Goal: Task Accomplishment & Management: Use online tool/utility

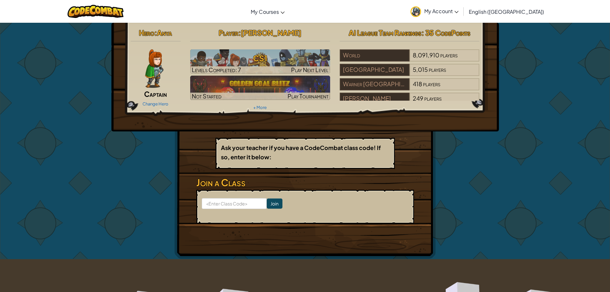
click at [163, 61] on img at bounding box center [154, 68] width 18 height 38
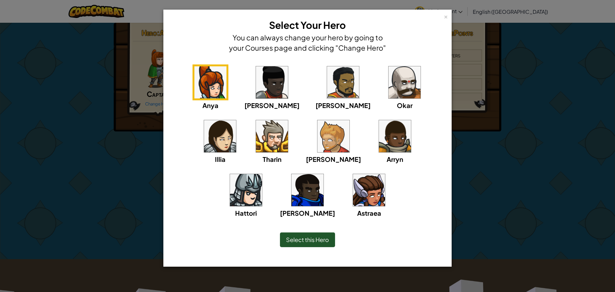
click at [317, 144] on img at bounding box center [333, 136] width 32 height 32
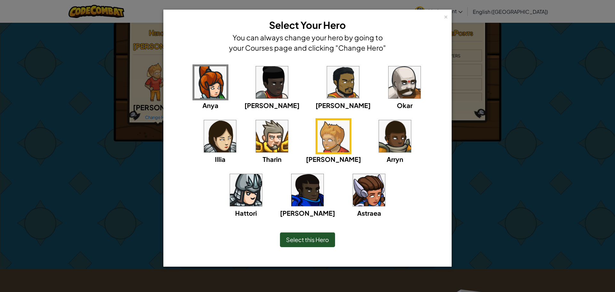
click at [323, 234] on div "Select this Hero" at bounding box center [307, 239] width 55 height 15
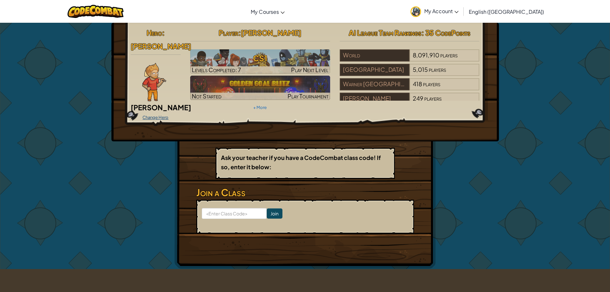
click at [158, 115] on link "Change Hero" at bounding box center [155, 117] width 26 height 5
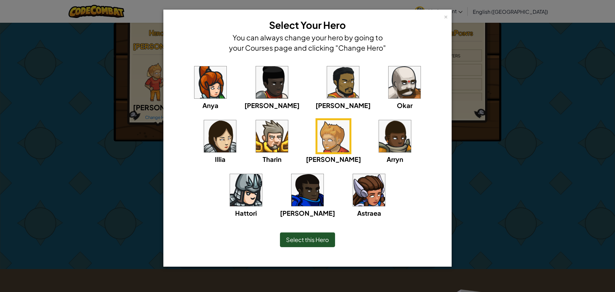
click at [262, 174] on img at bounding box center [246, 190] width 32 height 32
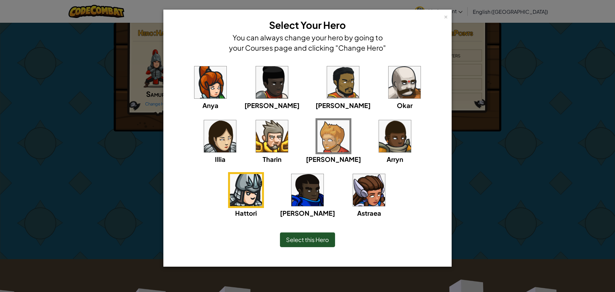
click at [313, 243] on div "Select this Hero" at bounding box center [307, 239] width 55 height 15
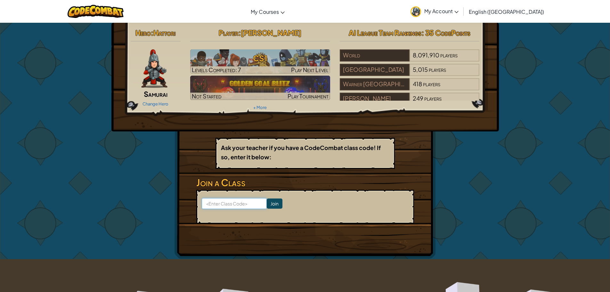
click at [221, 202] on input at bounding box center [234, 203] width 65 height 11
type input "RodeHideCold"
click at [268, 203] on input "Join" at bounding box center [275, 203] width 16 height 10
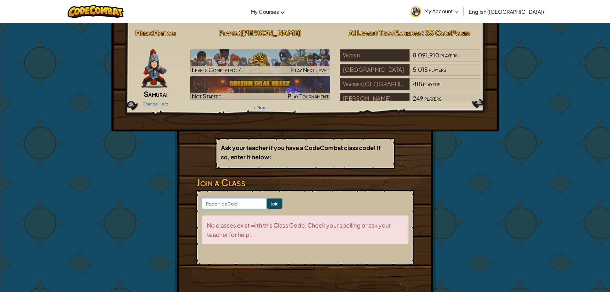
click at [243, 206] on input "RodeHideCold" at bounding box center [234, 203] width 65 height 11
click at [211, 205] on input "RodeHideCold" at bounding box center [234, 203] width 65 height 11
type input "RoadeHideCold"
click at [267, 199] on input "Join" at bounding box center [275, 203] width 16 height 10
click at [219, 206] on input "RoadeHideCold" at bounding box center [234, 203] width 65 height 11
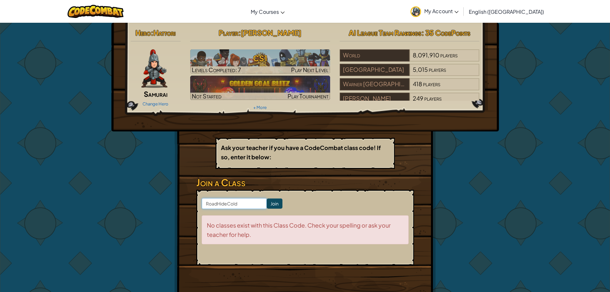
type input "RoadHideCold"
click at [267, 205] on input "Join" at bounding box center [275, 203] width 16 height 10
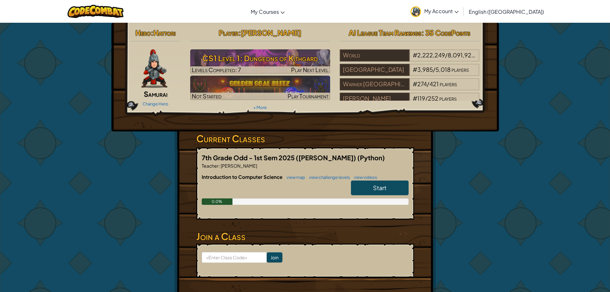
click at [371, 186] on link "Start" at bounding box center [380, 187] width 58 height 15
click at [366, 183] on link "Start" at bounding box center [380, 187] width 58 height 15
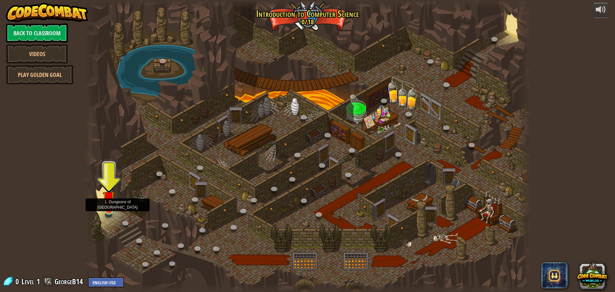
click at [109, 209] on img at bounding box center [109, 196] width 12 height 27
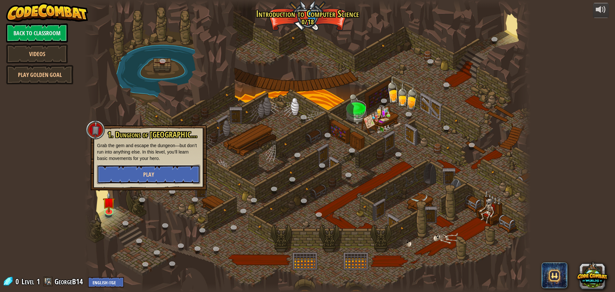
click at [144, 167] on button "Play" at bounding box center [148, 174] width 103 height 19
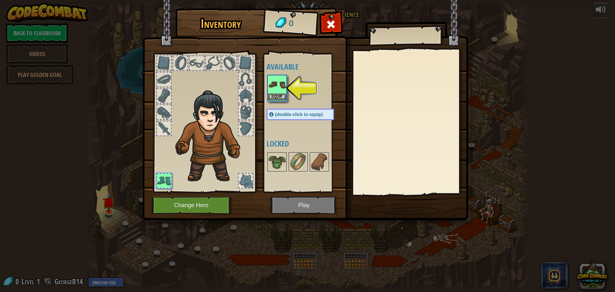
click at [277, 92] on img at bounding box center [277, 85] width 18 height 18
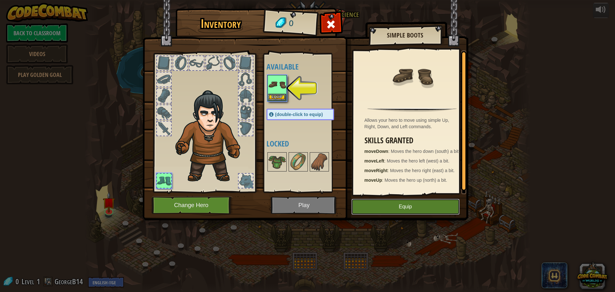
click at [390, 205] on button "Equip" at bounding box center [405, 206] width 108 height 16
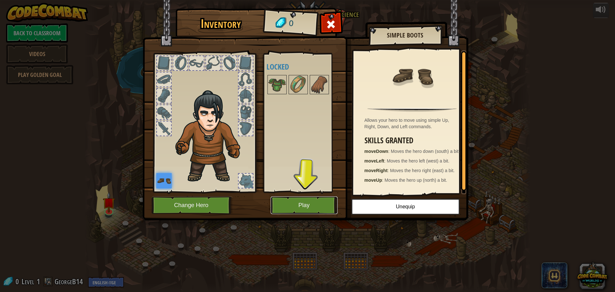
click at [297, 208] on button "Play" at bounding box center [303, 205] width 67 height 18
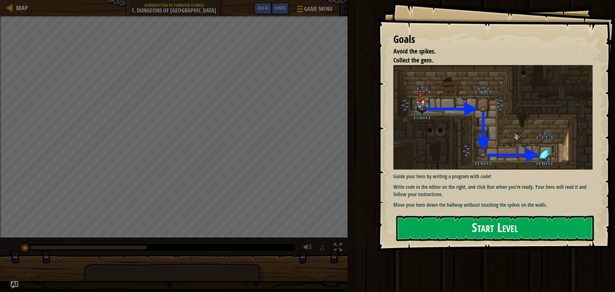
click at [451, 231] on button "Start Level" at bounding box center [494, 227] width 197 height 25
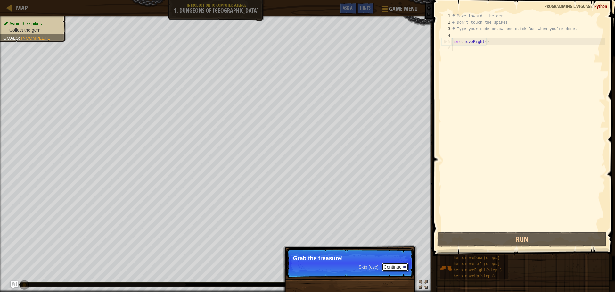
click at [397, 268] on button "Continue" at bounding box center [395, 266] width 27 height 8
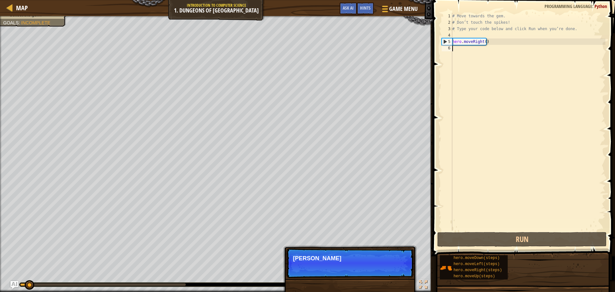
click at [362, 266] on p "Skip (esc) Continue Ty" at bounding box center [349, 262] width 127 height 29
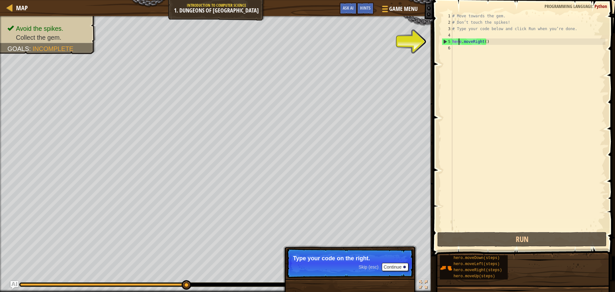
click at [459, 42] on div "# Move towards the gem. # Don’t touch the spikes! # Type your code below and cl…" at bounding box center [528, 128] width 154 height 230
type textarea "hero.moveRight()"
click at [453, 52] on div "# Move towards the gem. # Don’t touch the spikes! # Type your code below and cl…" at bounding box center [528, 128] width 154 height 230
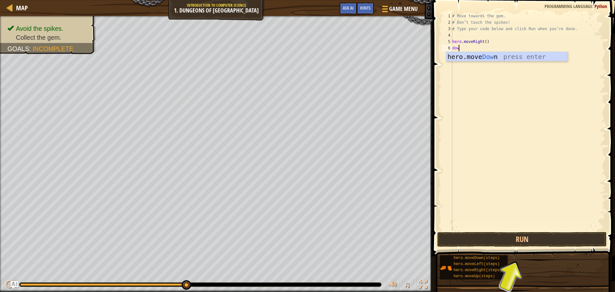
type textarea "down"
click at [508, 56] on div "hero.move Down press enter" at bounding box center [511, 66] width 121 height 29
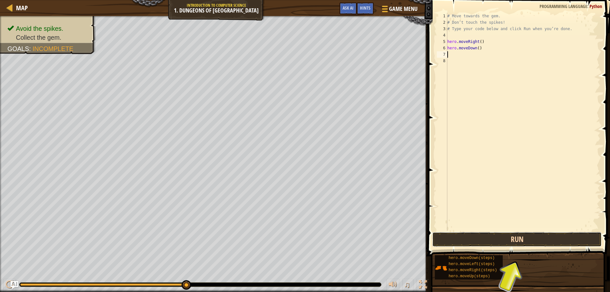
click at [533, 241] on button "Run" at bounding box center [516, 239] width 169 height 15
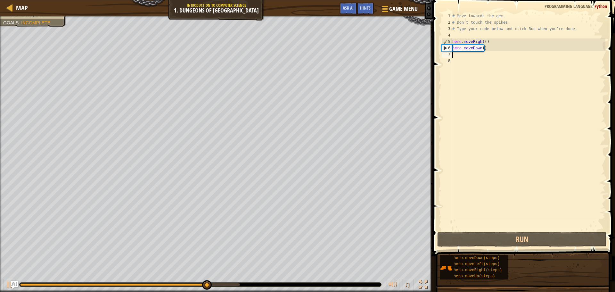
type textarea "r"
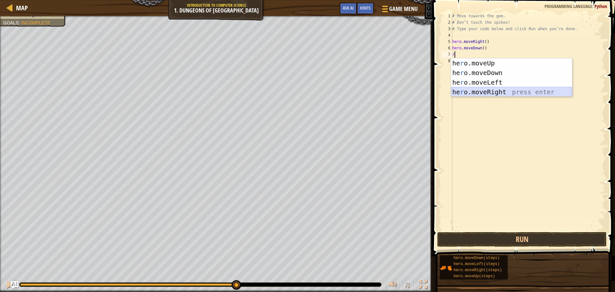
click at [473, 92] on div "he r o.moveUp press enter he r o.moveDown press enter he r o.moveLeft press ent…" at bounding box center [511, 87] width 121 height 58
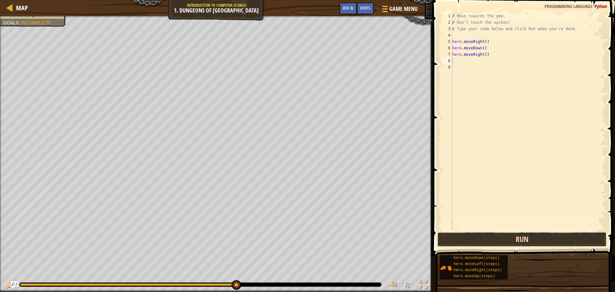
click at [511, 235] on button "Run" at bounding box center [521, 239] width 169 height 15
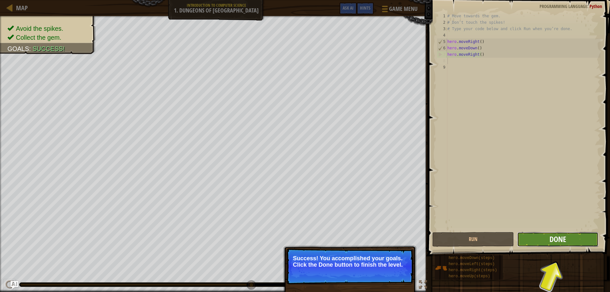
click at [557, 240] on span "Done" at bounding box center [557, 239] width 17 height 10
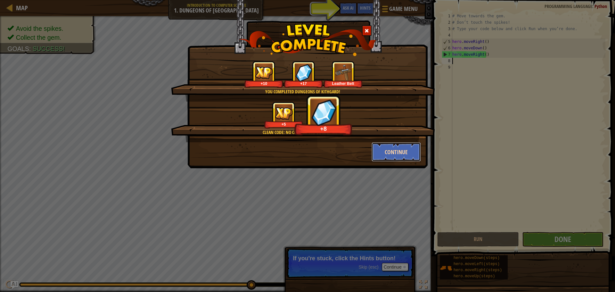
click at [375, 156] on button "Continue" at bounding box center [396, 151] width 50 height 19
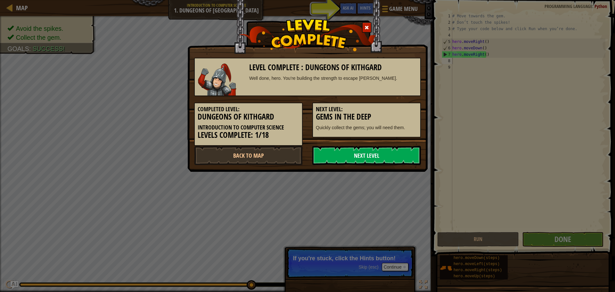
click at [388, 154] on link "Next Level" at bounding box center [366, 155] width 109 height 19
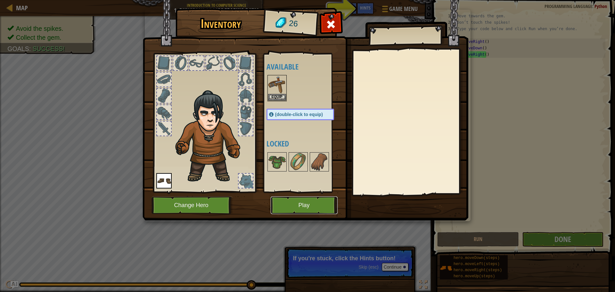
click at [310, 205] on button "Play" at bounding box center [303, 205] width 67 height 18
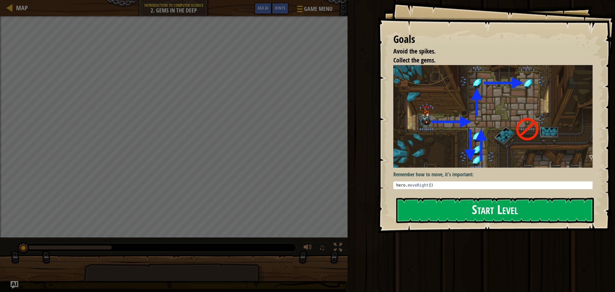
drag, startPoint x: 464, startPoint y: 217, endPoint x: 456, endPoint y: 214, distance: 8.0
click at [461, 217] on button "Start Level" at bounding box center [494, 209] width 197 height 25
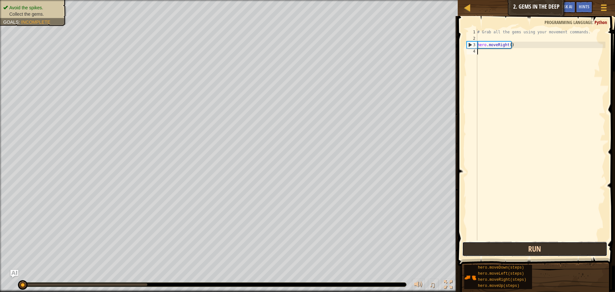
click at [516, 250] on button "Run" at bounding box center [534, 248] width 145 height 15
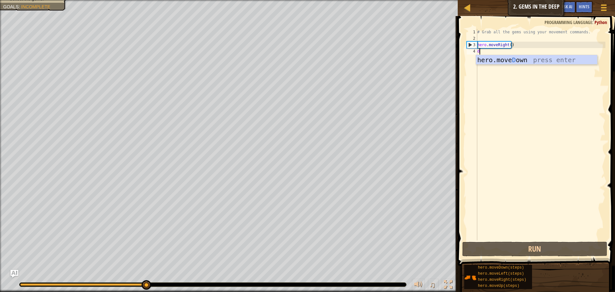
scroll to position [3, 0]
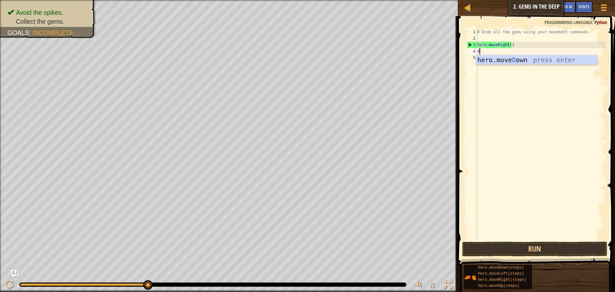
type textarea "do"
click at [514, 60] on div "hero.move Do wn press enter" at bounding box center [536, 69] width 121 height 29
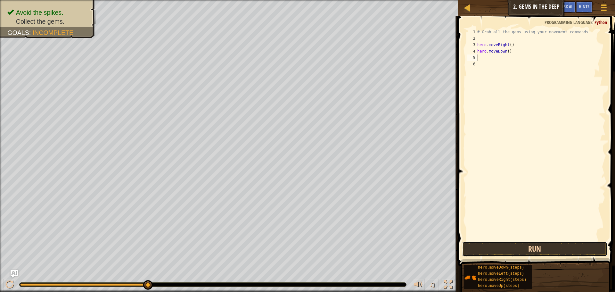
click at [545, 252] on button "Run" at bounding box center [534, 248] width 145 height 15
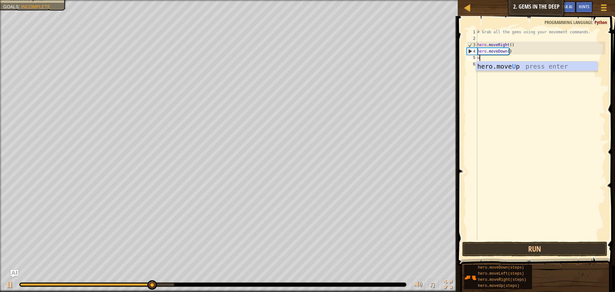
type textarea "up"
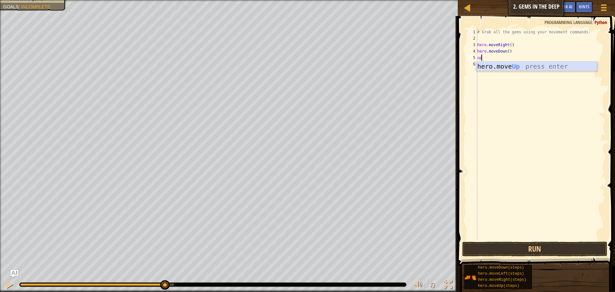
click at [498, 65] on div "hero.move Up press enter" at bounding box center [536, 75] width 121 height 29
type textarea "r"
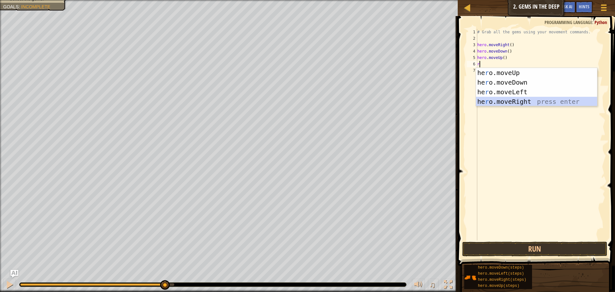
click at [519, 102] on div "he r o.moveUp press enter he r o.moveDown press enter he r o.moveLeft press ent…" at bounding box center [536, 97] width 121 height 58
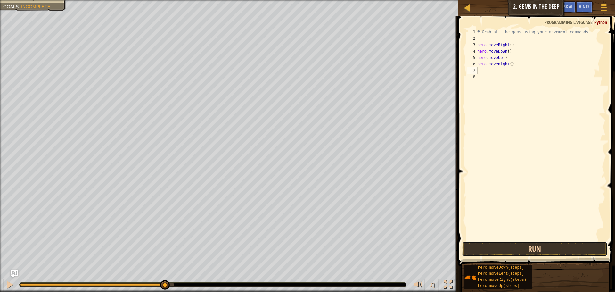
click at [540, 244] on button "Run" at bounding box center [534, 248] width 145 height 15
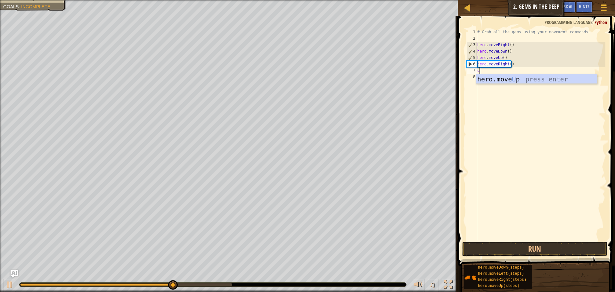
type textarea "up"
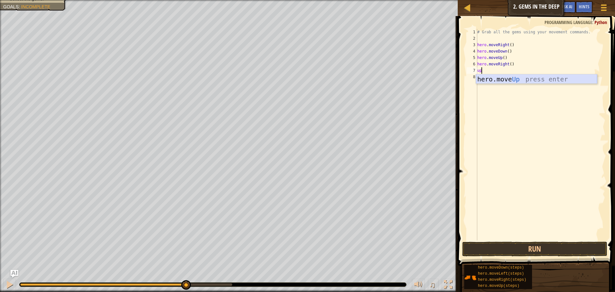
click at [528, 80] on div "hero.move Up press enter" at bounding box center [536, 88] width 121 height 29
click at [558, 245] on button "Run" at bounding box center [534, 248] width 145 height 15
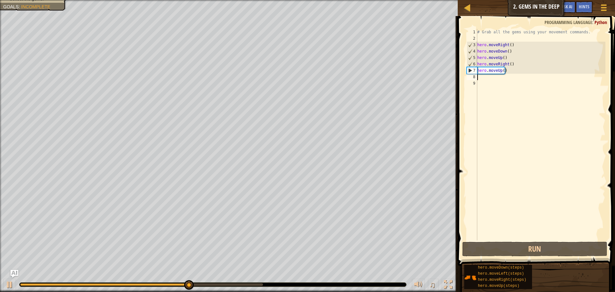
type textarea "l"
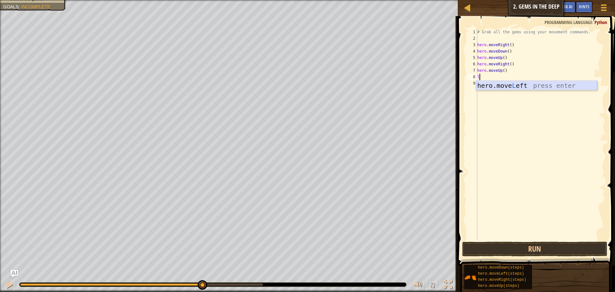
click at [530, 84] on div "hero.move L eft press enter" at bounding box center [536, 95] width 121 height 29
drag, startPoint x: 543, startPoint y: 246, endPoint x: 536, endPoint y: 246, distance: 6.4
click at [543, 246] on button "Run" at bounding box center [534, 248] width 145 height 15
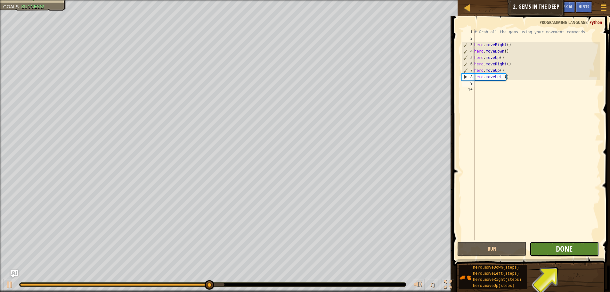
click at [571, 248] on span "Done" at bounding box center [564, 248] width 17 height 10
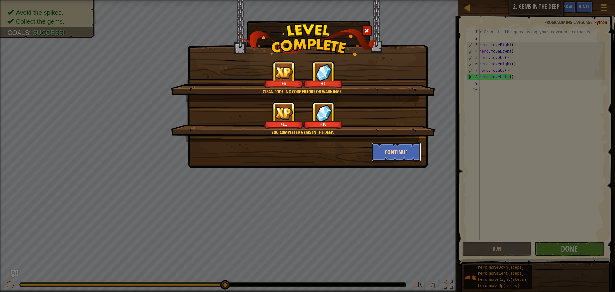
click at [396, 154] on button "Continue" at bounding box center [396, 151] width 50 height 19
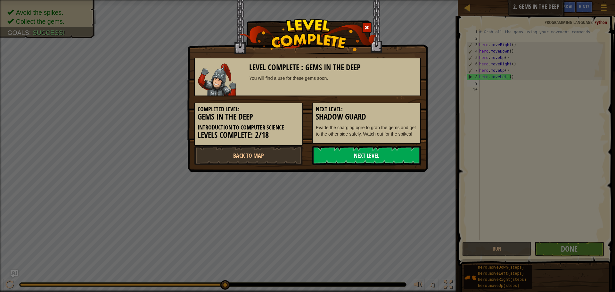
click at [361, 155] on link "Next Level" at bounding box center [366, 155] width 109 height 19
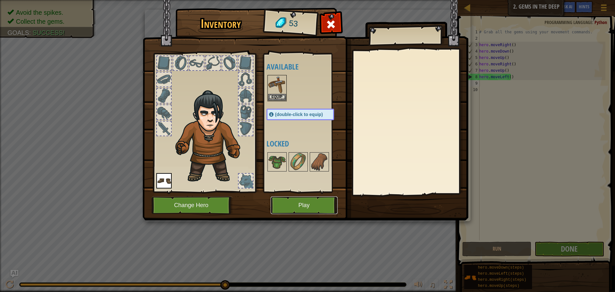
click at [296, 208] on button "Play" at bounding box center [303, 205] width 67 height 18
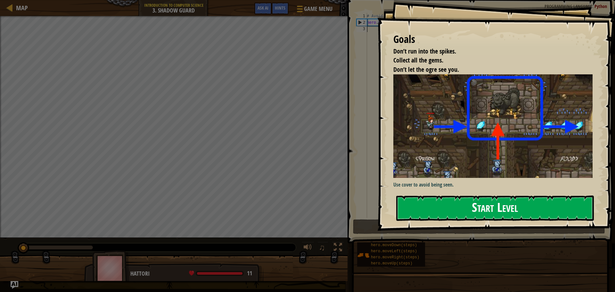
click at [558, 204] on button "Start Level" at bounding box center [494, 207] width 197 height 25
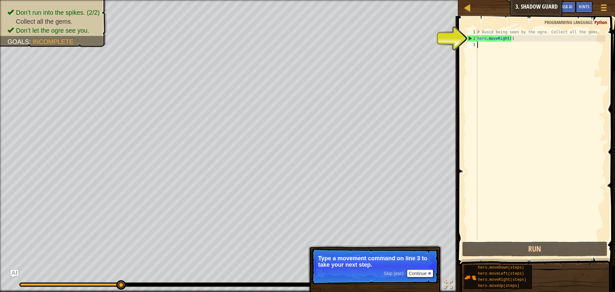
type textarea "r"
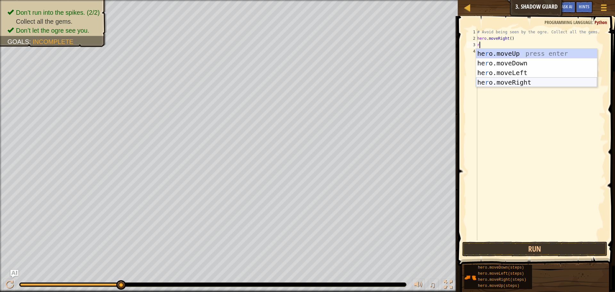
click at [502, 84] on div "he r o.moveUp press enter he r o.moveDown press enter he r o.moveLeft press ent…" at bounding box center [536, 78] width 121 height 58
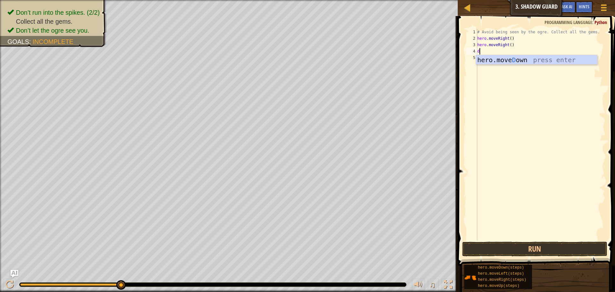
type textarea "do"
click at [504, 61] on div "hero.move Do wn press enter" at bounding box center [536, 69] width 121 height 29
click at [551, 250] on button "Run" at bounding box center [534, 248] width 145 height 15
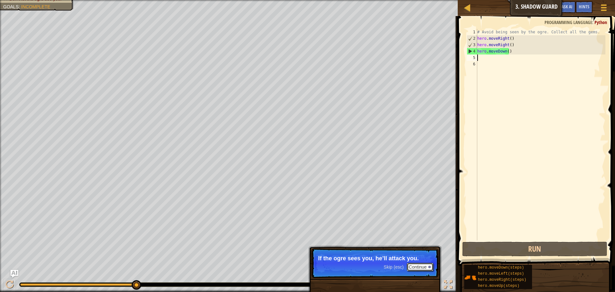
click at [417, 268] on button "Continue" at bounding box center [420, 266] width 27 height 8
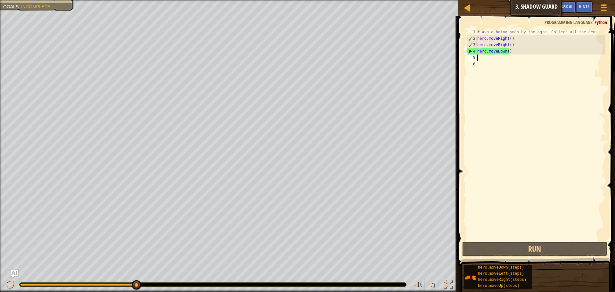
type textarea "r"
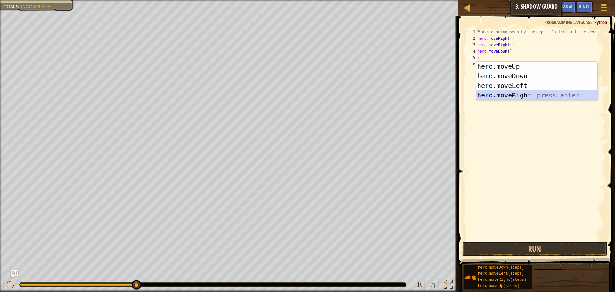
click at [505, 92] on div "he r o.moveUp press enter he r o.moveDown press enter he r o.moveLeft press ent…" at bounding box center [536, 90] width 121 height 58
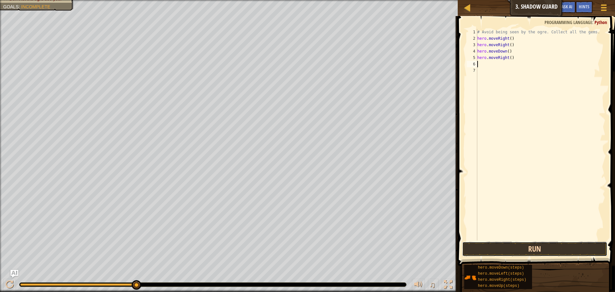
click at [511, 251] on button "Run" at bounding box center [534, 248] width 145 height 15
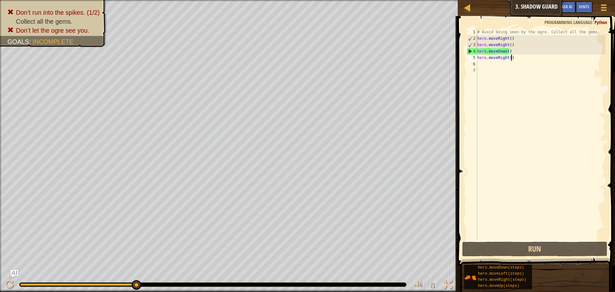
click at [514, 60] on div "# Avoid being seen by the ogre. Collect all the gems. hero . moveRight ( ) hero…" at bounding box center [540, 141] width 129 height 224
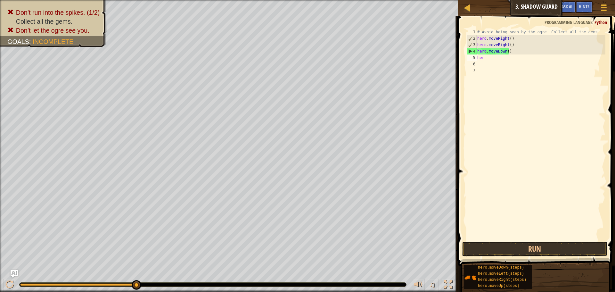
type textarea "h"
click at [509, 52] on div "# Avoid being seen by the ogre. Collect all the gems. hero . moveRight ( ) hero…" at bounding box center [540, 141] width 129 height 224
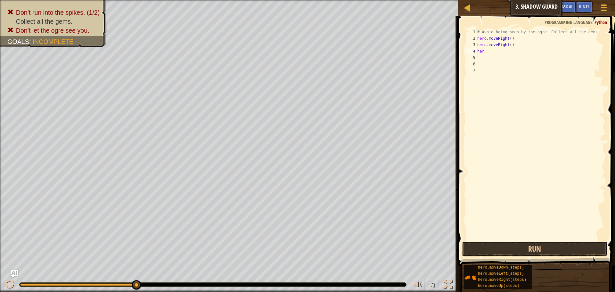
type textarea "h"
click at [514, 45] on div "# Avoid being seen by the ogre. Collect all the gems. hero . moveRight ( ) hero…" at bounding box center [540, 141] width 129 height 224
type textarea "h"
type textarea "up"
click at [532, 55] on div "hero.move Up press enter" at bounding box center [536, 63] width 121 height 29
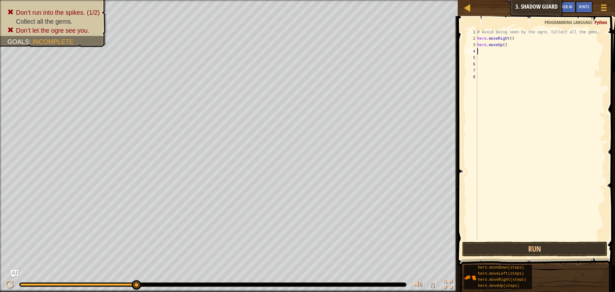
type textarea "r"
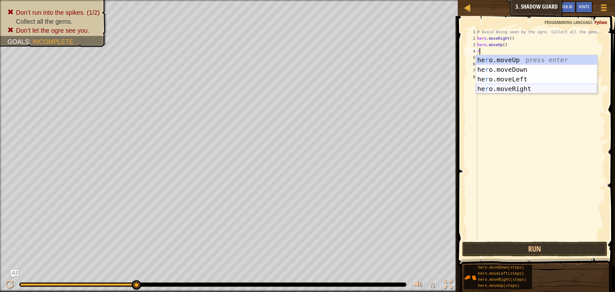
click at [518, 88] on div "he r o.moveUp press enter he r o.moveDown press enter he r o.moveLeft press ent…" at bounding box center [536, 84] width 121 height 58
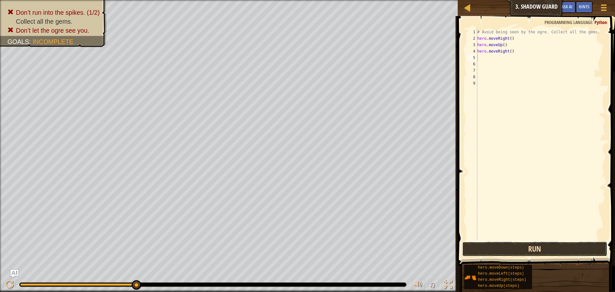
click at [565, 246] on button "Run" at bounding box center [534, 248] width 145 height 15
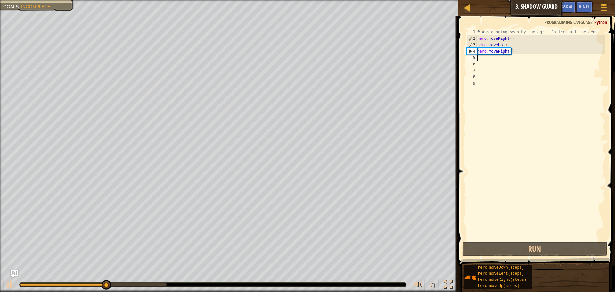
type textarea "d"
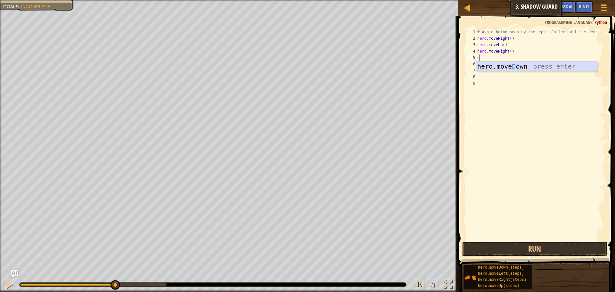
click at [503, 67] on div "hero.[PERSON_NAME] own press enter" at bounding box center [536, 75] width 121 height 29
type textarea "r"
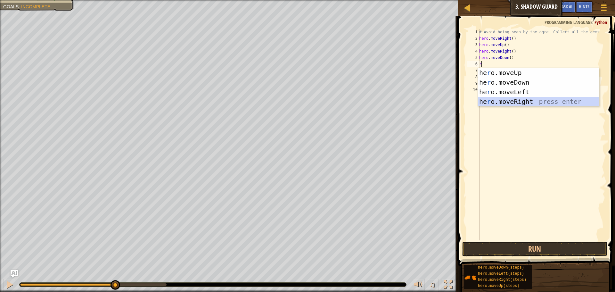
click at [502, 98] on div "he r o.moveUp press enter he r o.moveDown press enter he r o.moveLeft press ent…" at bounding box center [538, 97] width 121 height 58
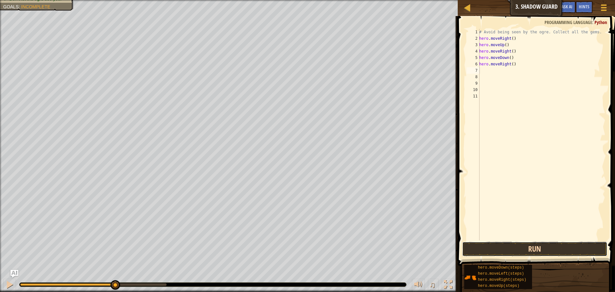
click at [529, 250] on button "Run" at bounding box center [534, 248] width 145 height 15
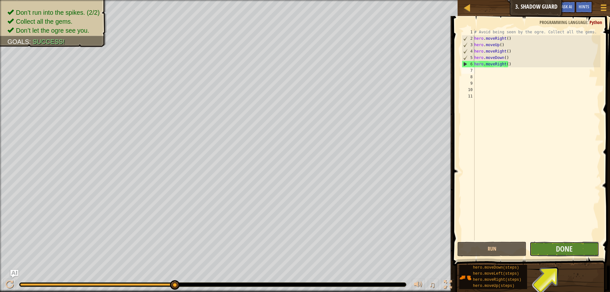
click at [543, 245] on button "Done" at bounding box center [563, 248] width 69 height 15
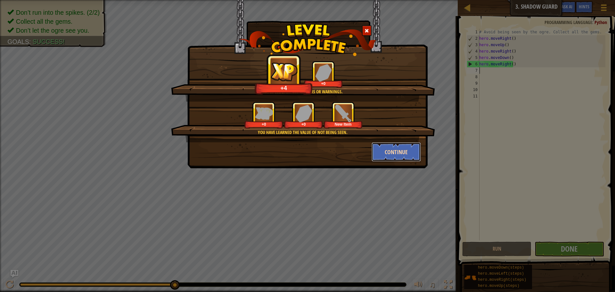
click at [375, 151] on button "Continue" at bounding box center [396, 151] width 50 height 19
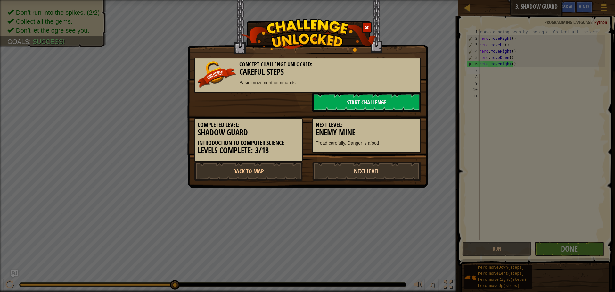
click at [356, 163] on link "Next Level" at bounding box center [366, 170] width 109 height 19
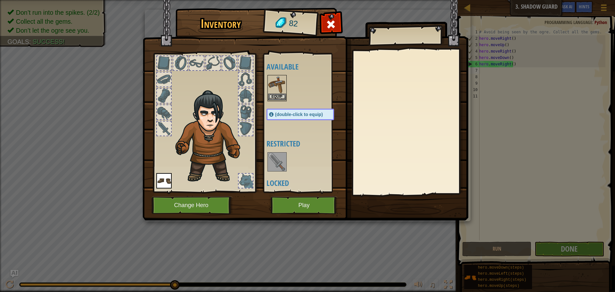
click at [282, 93] on img at bounding box center [277, 85] width 18 height 18
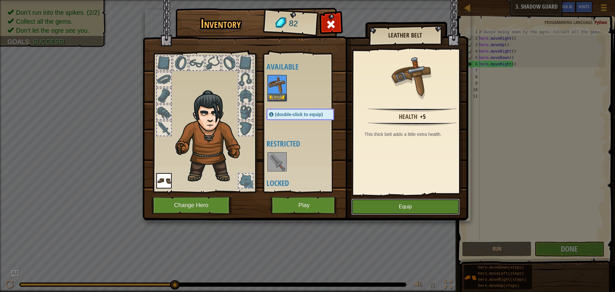
click at [367, 204] on button "Equip" at bounding box center [405, 206] width 108 height 16
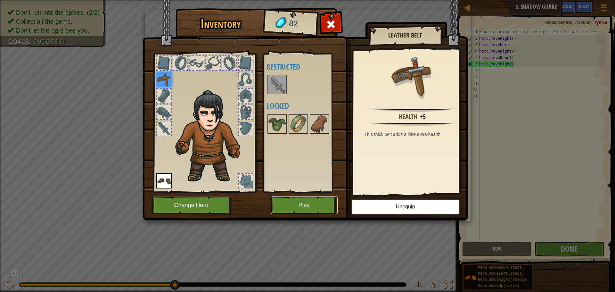
click at [292, 206] on button "Play" at bounding box center [303, 205] width 67 height 18
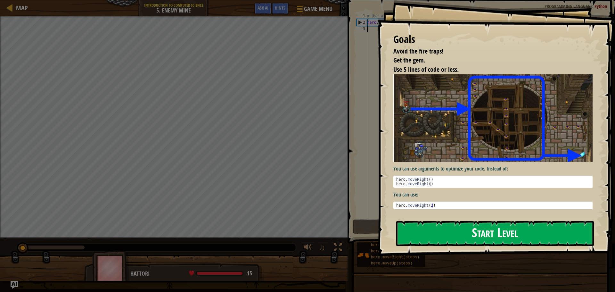
click at [450, 234] on button "Start Level" at bounding box center [494, 233] width 197 height 25
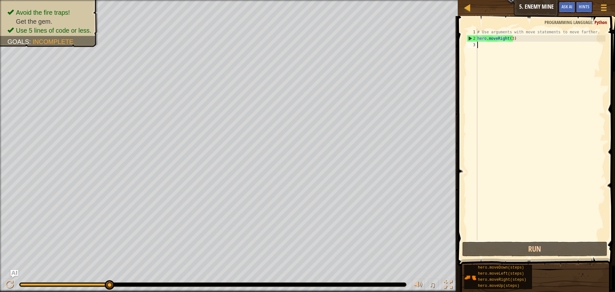
type textarea "d"
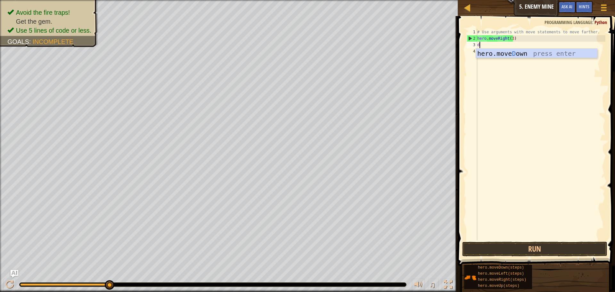
scroll to position [3, 0]
click at [490, 55] on div "hero.[PERSON_NAME] own press enter" at bounding box center [536, 63] width 121 height 29
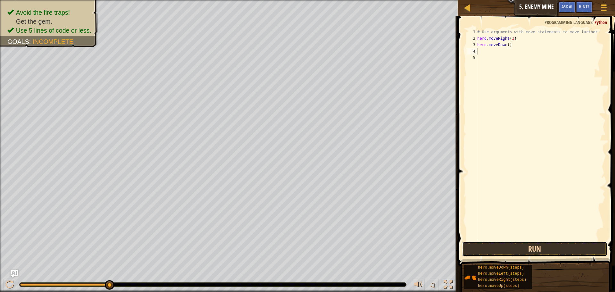
click at [495, 243] on button "Run" at bounding box center [534, 248] width 145 height 15
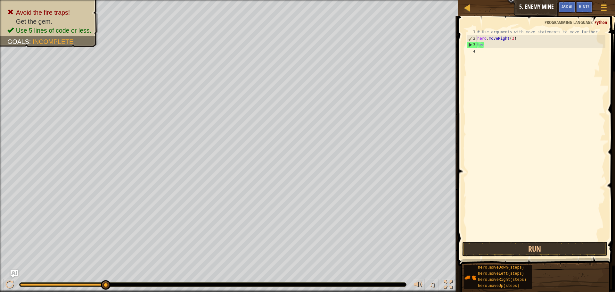
type textarea "h"
click at [541, 247] on button "Run" at bounding box center [534, 248] width 145 height 15
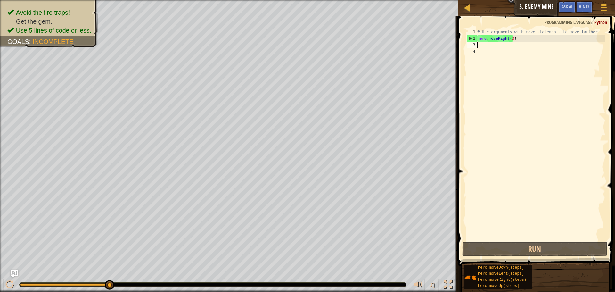
type textarea "u"
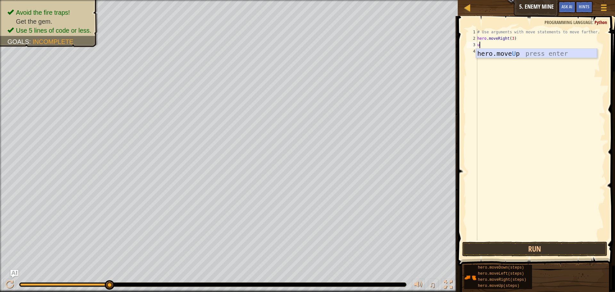
click at [528, 53] on div "hero.move U p press enter" at bounding box center [536, 63] width 121 height 29
type textarea "r"
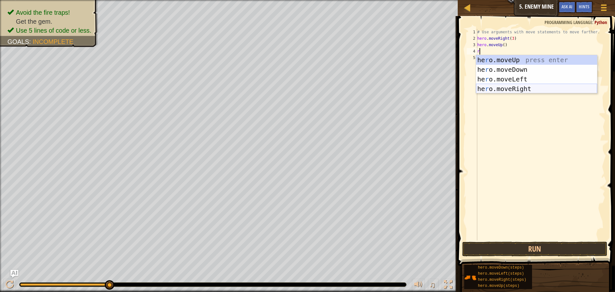
click at [541, 88] on div "he r o.moveUp press enter he r o.moveDown press enter he r o.moveLeft press ent…" at bounding box center [536, 84] width 121 height 58
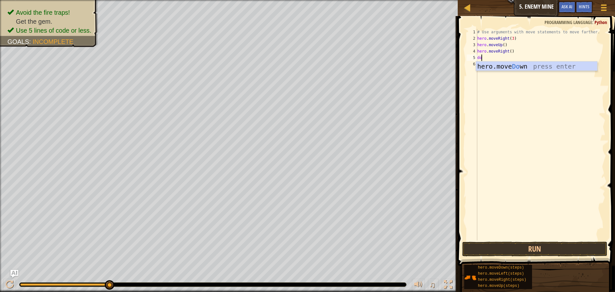
scroll to position [3, 0]
type textarea "down"
click at [514, 67] on div "hero.move Down press enter" at bounding box center [536, 75] width 121 height 29
click at [563, 250] on button "Run" at bounding box center [534, 248] width 145 height 15
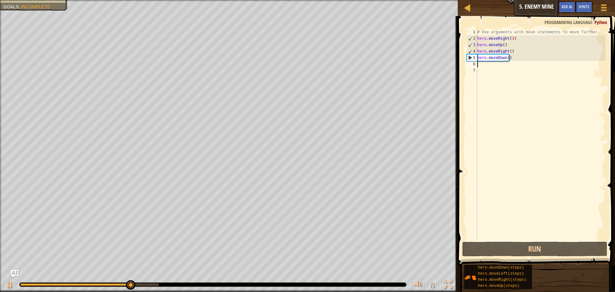
type textarea "d"
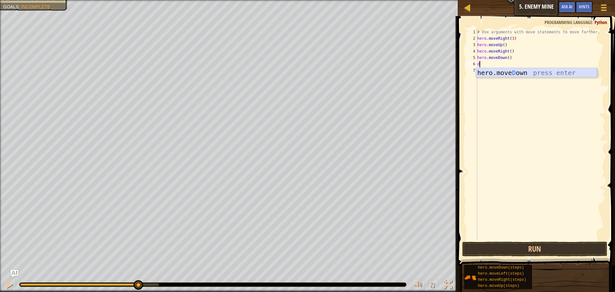
click at [493, 70] on div "hero.[PERSON_NAME] own press enter" at bounding box center [536, 82] width 121 height 29
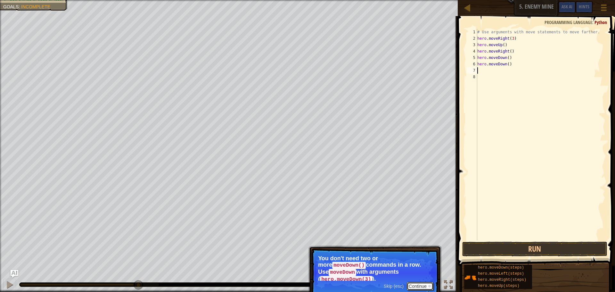
click at [421, 282] on button "Continue" at bounding box center [420, 286] width 27 height 8
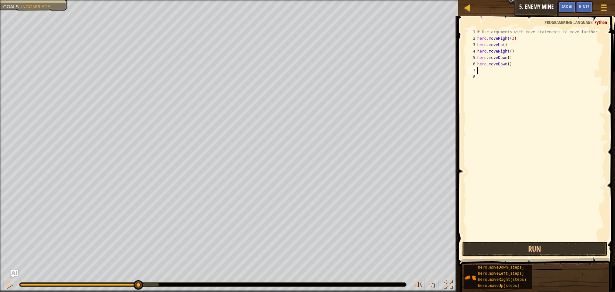
type textarea "d"
click at [523, 77] on div "hero.[PERSON_NAME] own press enter" at bounding box center [536, 88] width 121 height 29
click at [551, 244] on button "Run" at bounding box center [534, 248] width 145 height 15
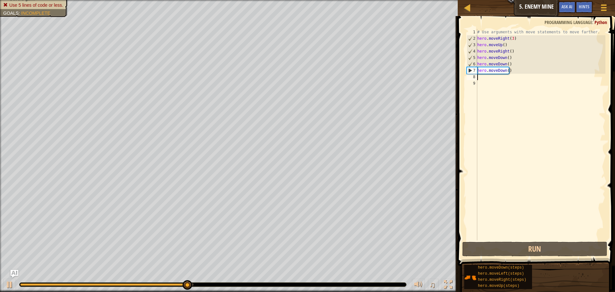
type textarea "r"
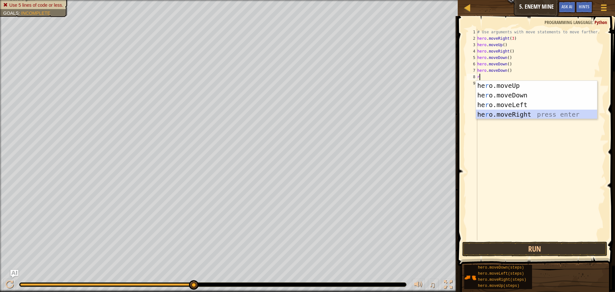
click at [513, 114] on div "he r o.moveUp press enter he r o.moveDown press enter he r o.moveLeft press ent…" at bounding box center [536, 110] width 121 height 58
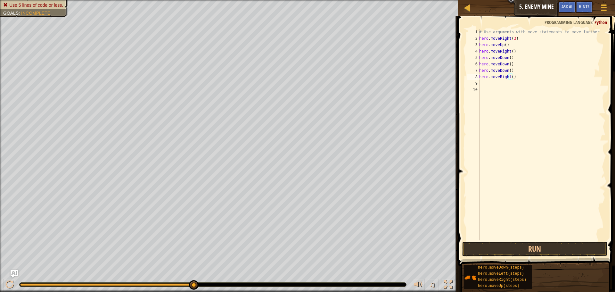
click at [509, 77] on div "# Use arguments with move statements to move farther. hero . moveRight ( 3 ) he…" at bounding box center [541, 141] width 127 height 224
click at [512, 78] on div "# Use arguments with move statements to move farther. hero . moveRight ( 3 ) he…" at bounding box center [541, 141] width 127 height 224
click at [509, 76] on div "# Use arguments with move statements to move farther. hero . moveRight ( 3 ) he…" at bounding box center [541, 141] width 127 height 224
click at [510, 77] on div "# Use arguments with move statements to move farther. hero . moveRight ( 3 ) he…" at bounding box center [541, 141] width 127 height 224
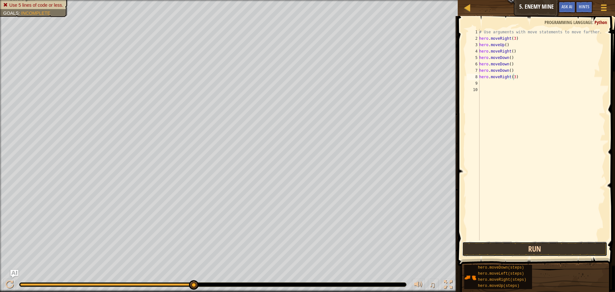
click at [543, 248] on button "Run" at bounding box center [534, 248] width 145 height 15
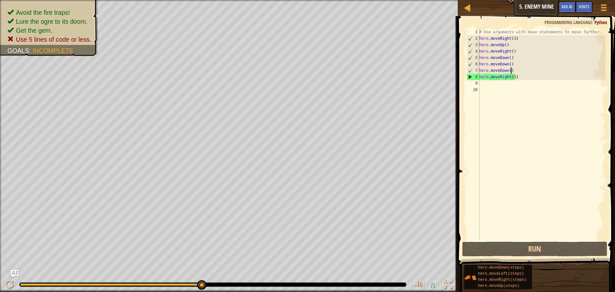
click at [511, 70] on div "# Use arguments with move statements to move farther. hero . moveRight ( 3 ) he…" at bounding box center [541, 141] width 127 height 224
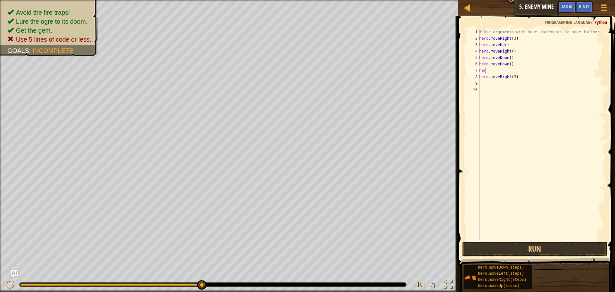
scroll to position [3, 0]
type textarea "h"
click at [511, 65] on div "# Use arguments with move statements to move farther. hero . moveRight ( 3 ) he…" at bounding box center [541, 141] width 127 height 224
type textarea "h"
click at [511, 59] on div "# Use arguments with move statements to move farther. hero . moveRight ( 3 ) he…" at bounding box center [541, 141] width 127 height 224
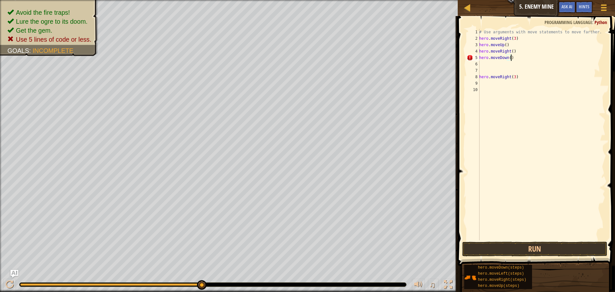
scroll to position [3, 2]
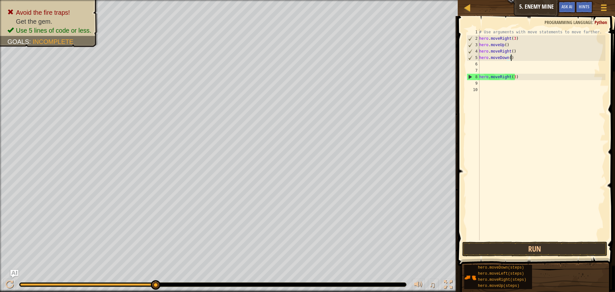
click at [508, 60] on div "# Use arguments with move statements to move farther. hero . moveRight ( 3 ) he…" at bounding box center [541, 141] width 127 height 224
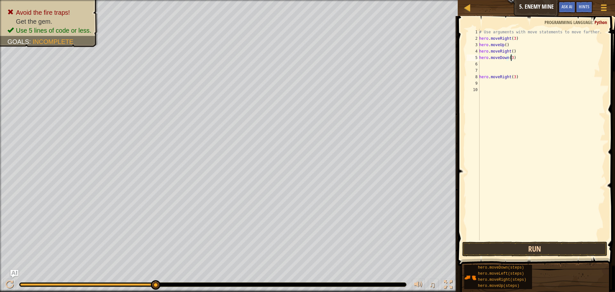
type textarea "hero.moveDown(3)"
click at [569, 253] on button "Run" at bounding box center [534, 248] width 145 height 15
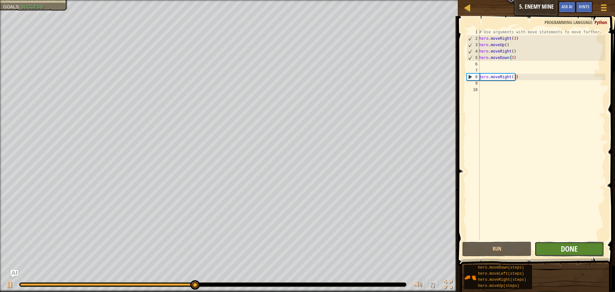
click at [564, 253] on span "Done" at bounding box center [568, 248] width 17 height 10
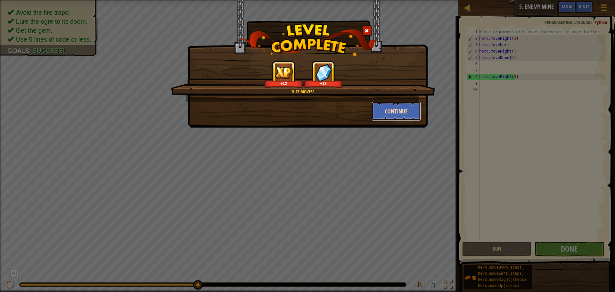
click at [386, 114] on button "Continue" at bounding box center [396, 110] width 50 height 19
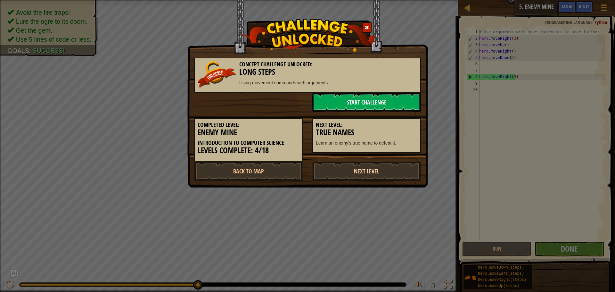
click at [361, 168] on link "Next Level" at bounding box center [366, 170] width 109 height 19
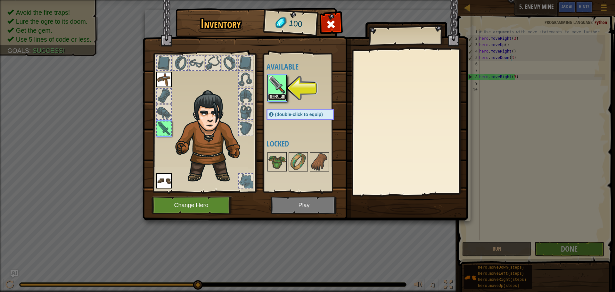
click at [272, 95] on button "Equip" at bounding box center [277, 96] width 18 height 7
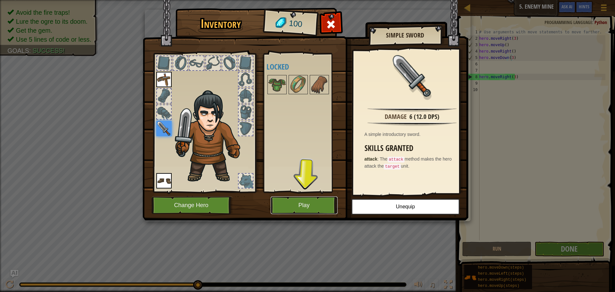
click at [284, 206] on button "Play" at bounding box center [303, 205] width 67 height 18
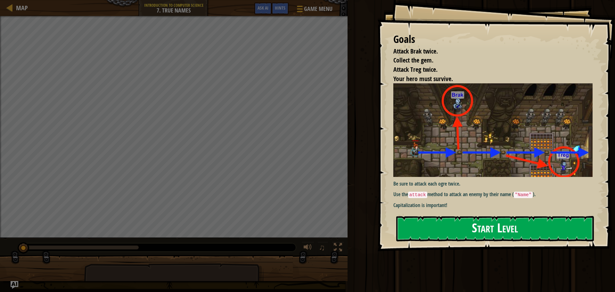
click at [451, 227] on button "Start Level" at bounding box center [494, 228] width 197 height 25
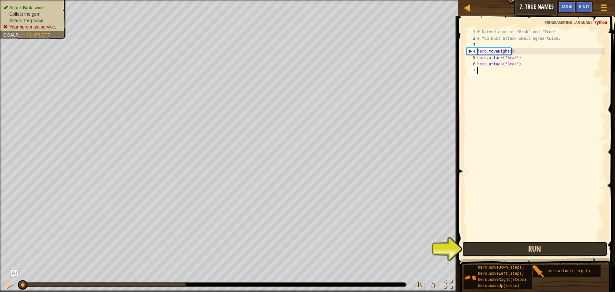
click at [506, 247] on button "Run" at bounding box center [534, 248] width 145 height 15
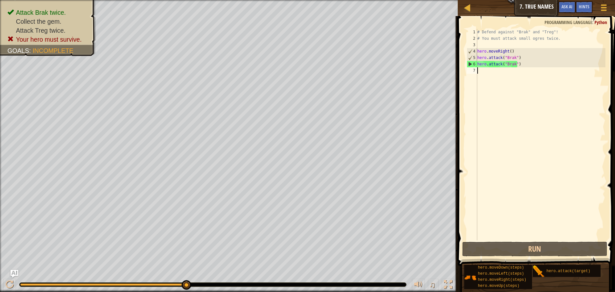
scroll to position [3, 0]
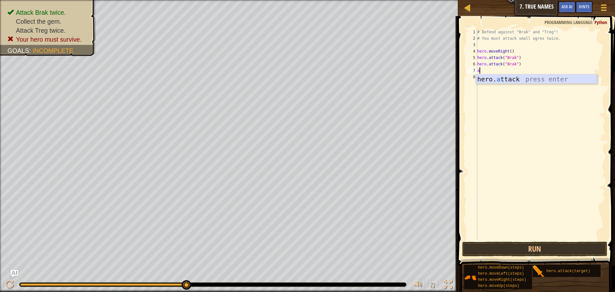
click at [495, 77] on div "hero. a ttack press enter" at bounding box center [536, 88] width 121 height 29
type textarea "hero.attack("treg")"
click at [518, 249] on button "Run" at bounding box center [534, 248] width 145 height 15
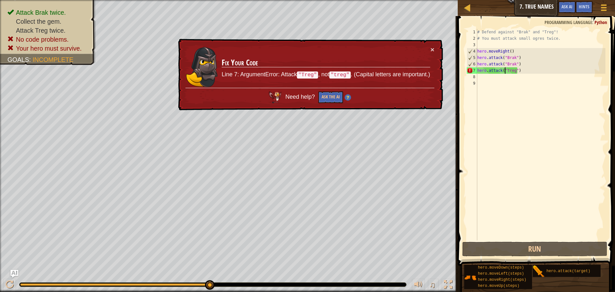
click at [505, 72] on div "# Defend against "Brak" and "Treg"! # You must attack small ogres twice. hero .…" at bounding box center [540, 141] width 129 height 224
click at [507, 69] on div "# Defend against "Brak" and "Treg"! # You must attack small ogres twice. hero .…" at bounding box center [540, 141] width 129 height 224
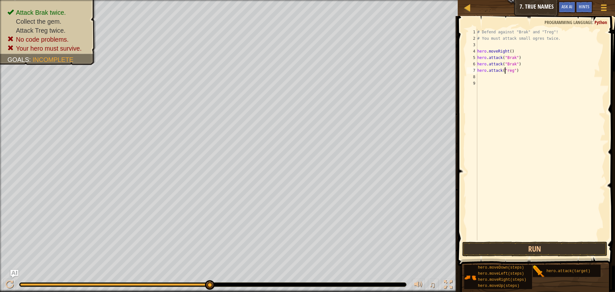
type textarea "hero.attack("Treg")"
click at [482, 78] on div "# Defend against "Brak" and "Treg"! # You must attack small ogres twice. hero .…" at bounding box center [540, 141] width 129 height 224
click at [478, 247] on button "Run" at bounding box center [534, 248] width 145 height 15
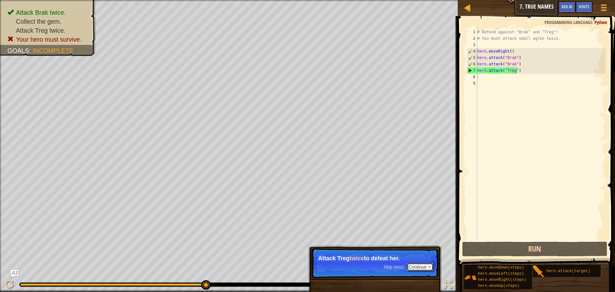
click at [415, 269] on button "Continue" at bounding box center [420, 266] width 27 height 8
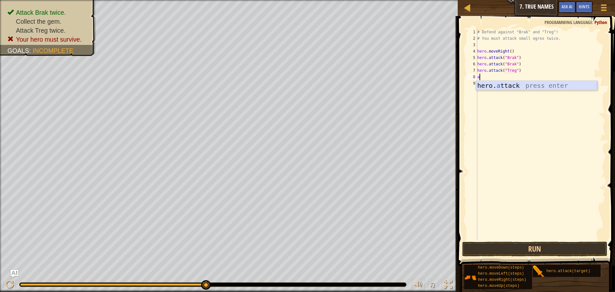
click at [490, 85] on div "hero. a ttack press enter" at bounding box center [536, 95] width 121 height 29
type textarea "hero.attack("Treg")"
click at [495, 245] on button "Run" at bounding box center [534, 248] width 145 height 15
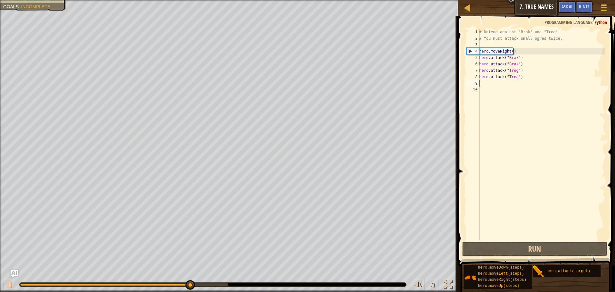
type textarea "r"
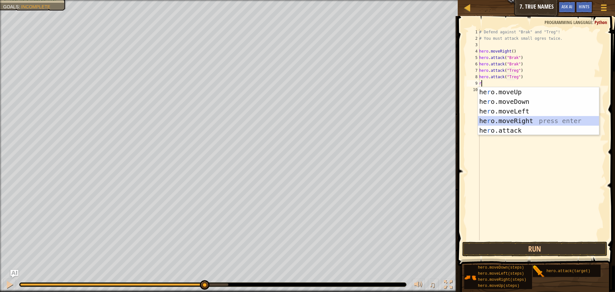
click at [503, 122] on div "he r o.moveUp press enter he r o.moveDown press enter he r o.moveLeft press ent…" at bounding box center [538, 120] width 121 height 67
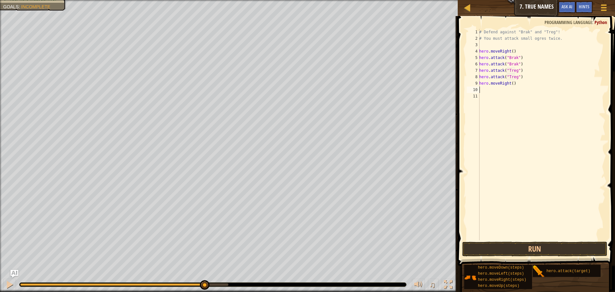
click at [509, 84] on div "# Defend against "Brak" and "Treg"! # You must attack small ogres twice. hero .…" at bounding box center [541, 141] width 127 height 224
click at [510, 85] on div "# Defend against "Brak" and "Treg"! # You must attack small ogres twice. hero .…" at bounding box center [541, 141] width 127 height 224
type textarea "hero.moveRight(6)"
click at [530, 250] on button "Run" at bounding box center [534, 248] width 145 height 15
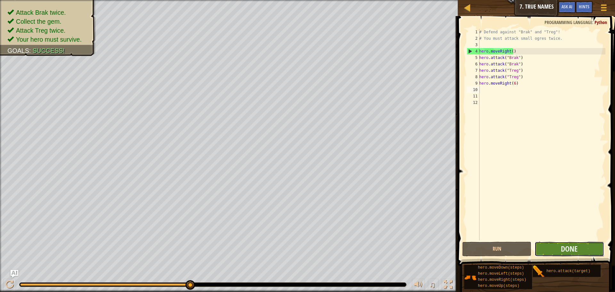
click at [581, 248] on button "Done" at bounding box center [568, 248] width 69 height 15
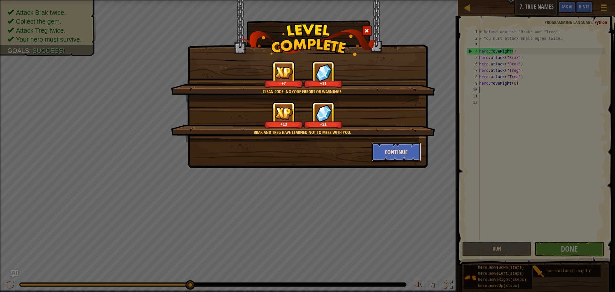
click at [392, 159] on button "Continue" at bounding box center [396, 151] width 50 height 19
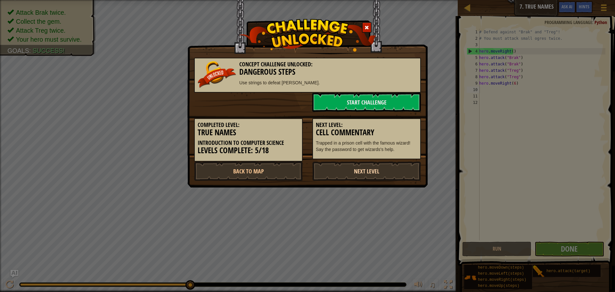
click at [374, 174] on link "Next Level" at bounding box center [366, 170] width 109 height 19
